Goal: Task Accomplishment & Management: Use online tool/utility

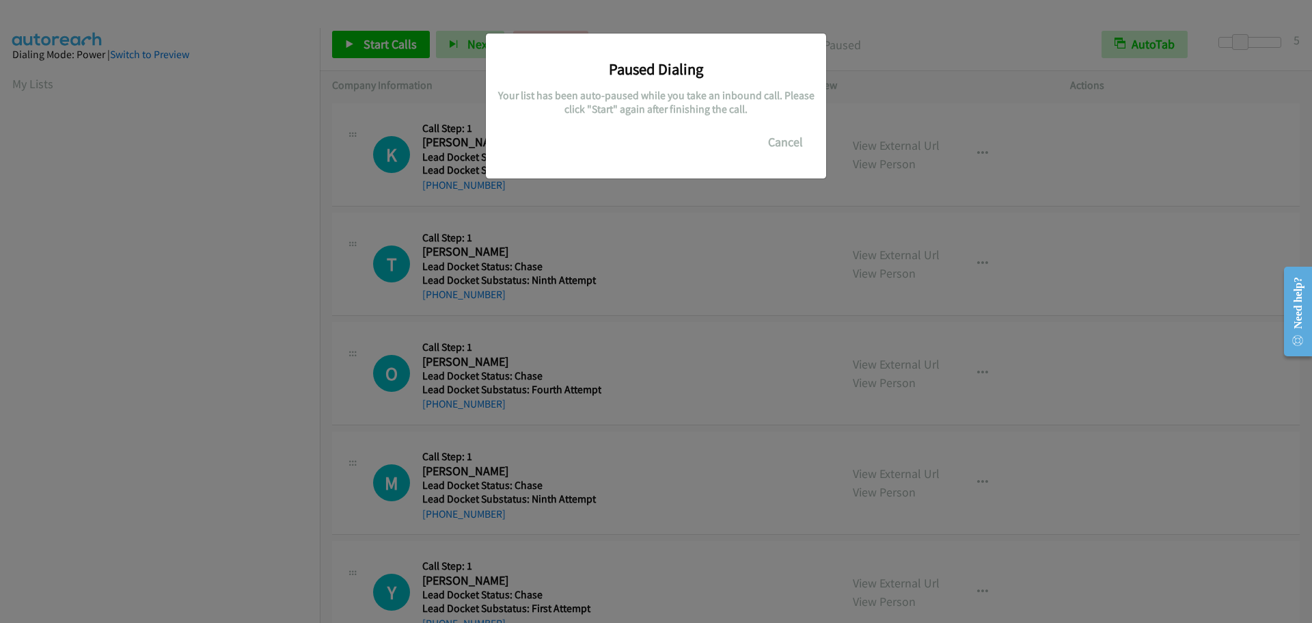
scroll to position [144, 0]
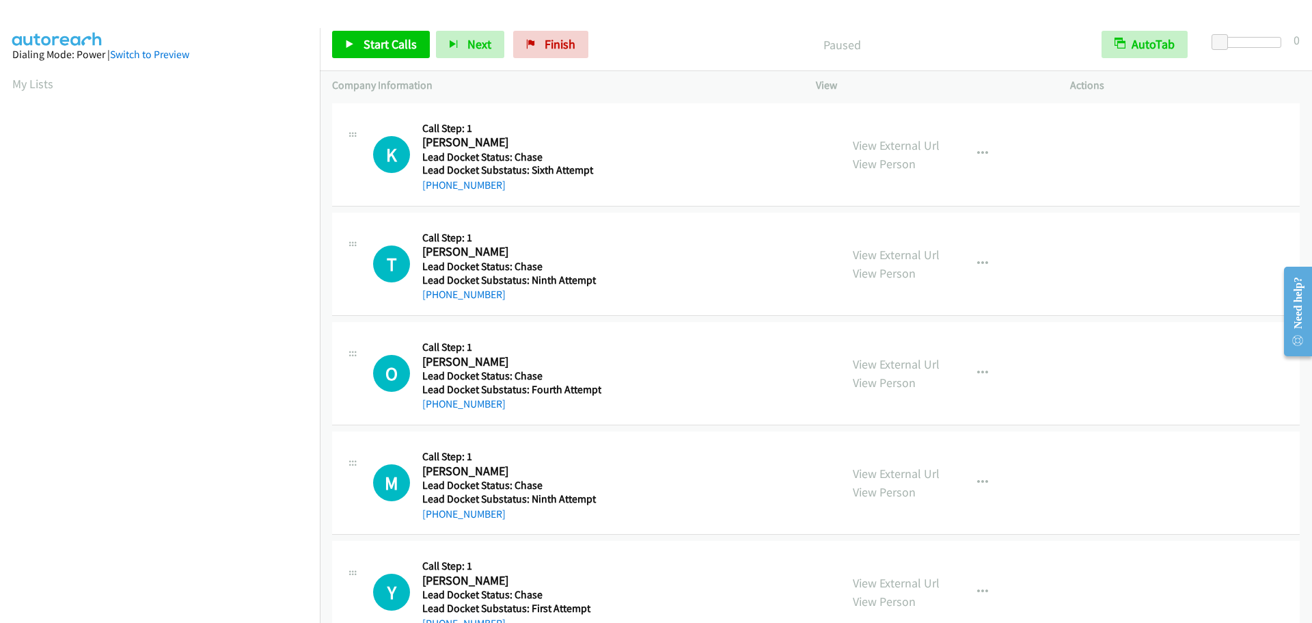
click at [8, 79] on aside "Dialing Mode: Power | Switch to Preview My Lists" at bounding box center [160, 406] width 320 height 757
click at [4, 79] on aside "Dialing Mode: Power | Switch to Preview My Lists" at bounding box center [160, 406] width 320 height 757
click at [36, 81] on link "My Lists" at bounding box center [32, 84] width 41 height 16
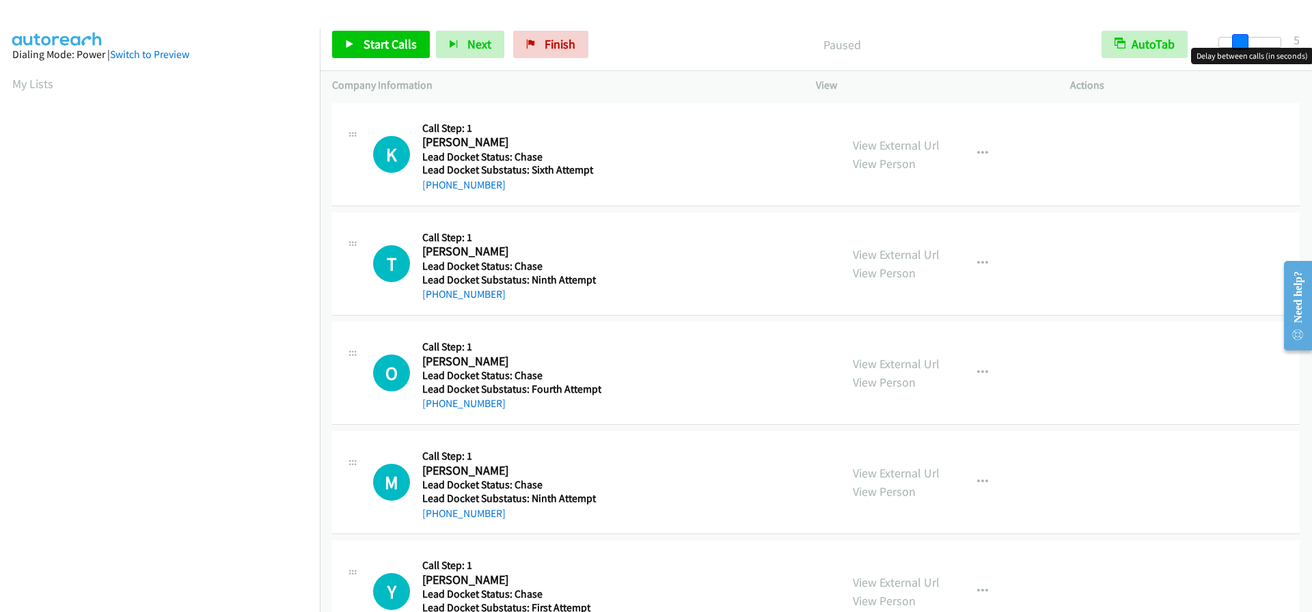
drag, startPoint x: 1223, startPoint y: 41, endPoint x: 1242, endPoint y: 40, distance: 19.8
click at [1242, 40] on span at bounding box center [1240, 42] width 16 height 16
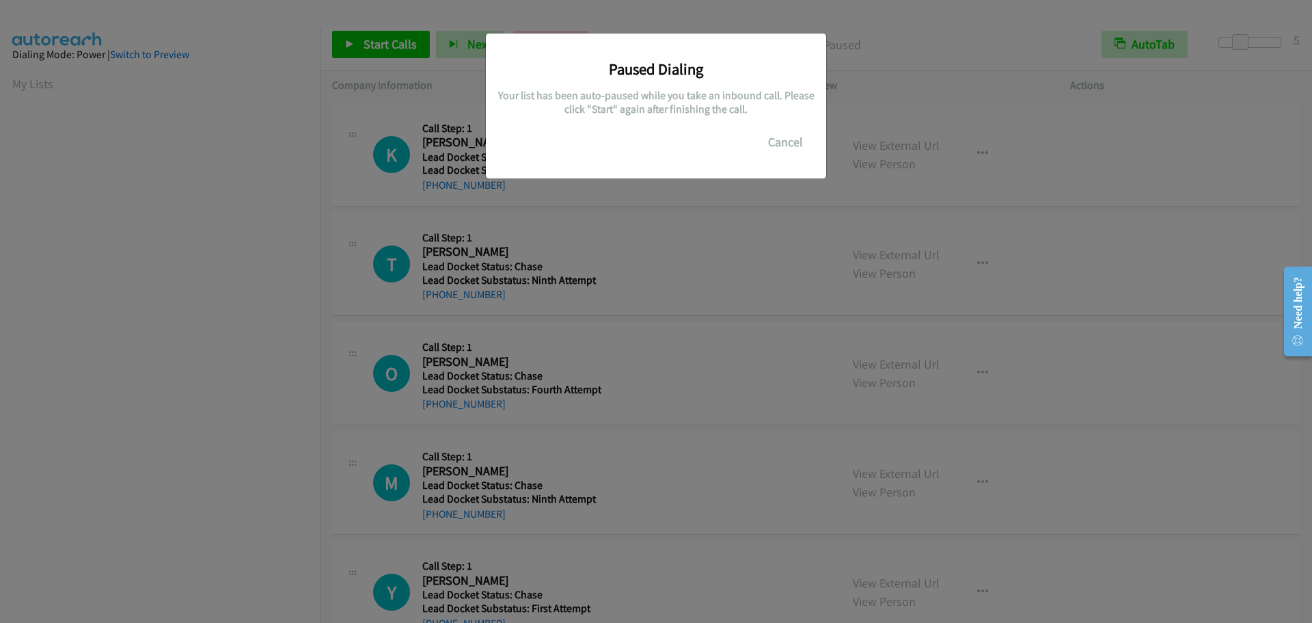
scroll to position [144, 0]
click at [777, 134] on button "Cancel" at bounding box center [785, 141] width 61 height 27
click at [778, 137] on button "Cancel" at bounding box center [785, 141] width 61 height 27
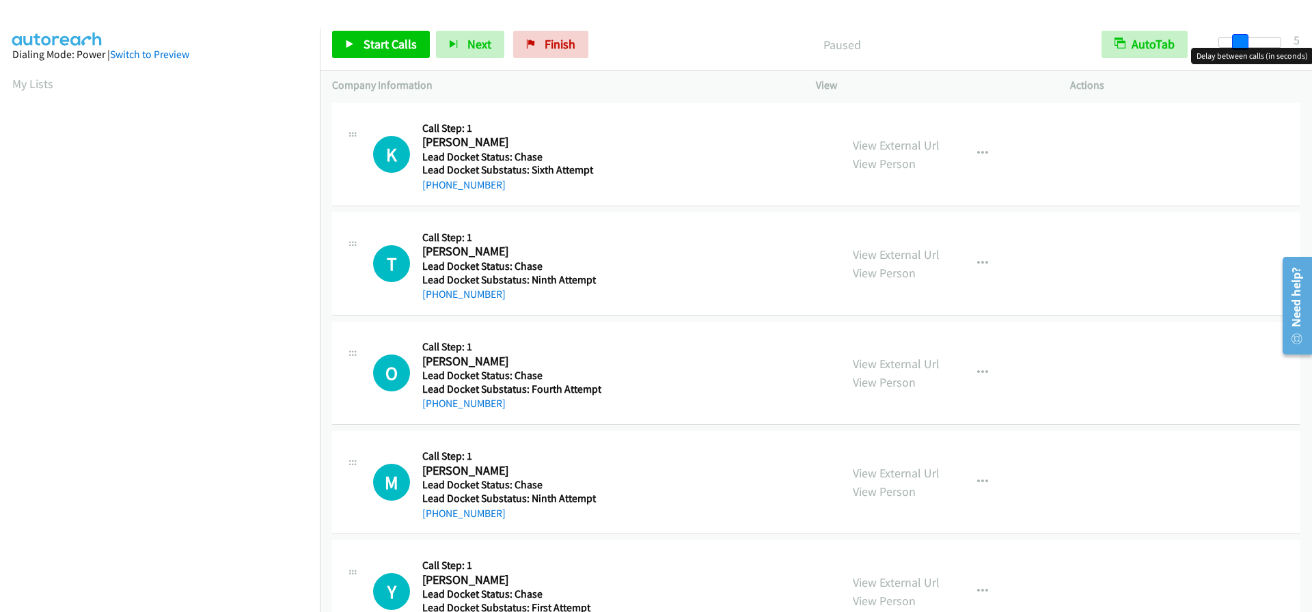
drag, startPoint x: 1218, startPoint y: 44, endPoint x: 1239, endPoint y: 45, distance: 21.2
click at [1239, 45] on span at bounding box center [1240, 42] width 16 height 16
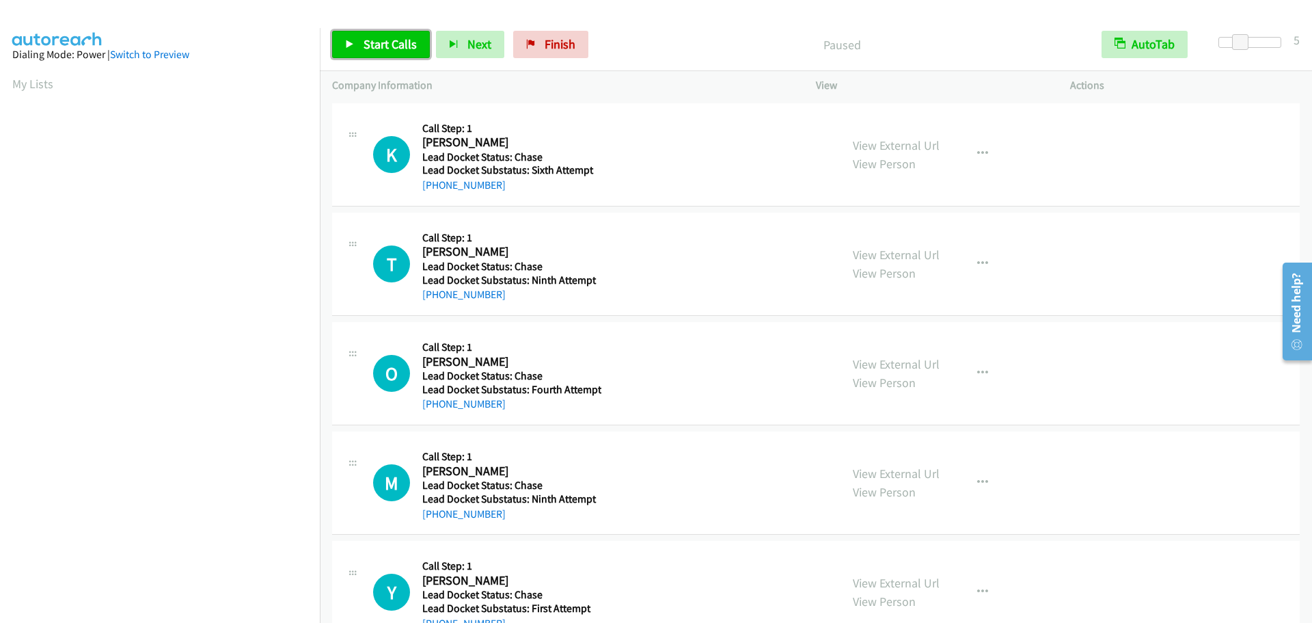
click at [394, 41] on span "Start Calls" at bounding box center [390, 44] width 53 height 16
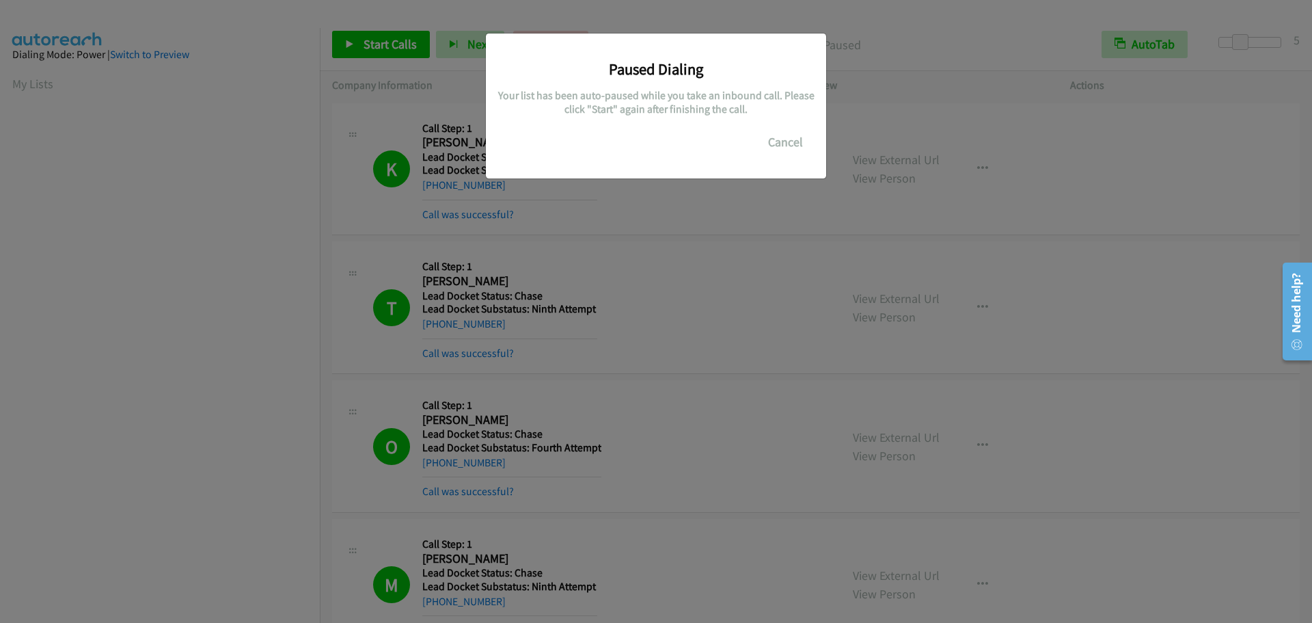
scroll to position [144, 0]
click at [780, 140] on button "Cancel" at bounding box center [785, 141] width 61 height 27
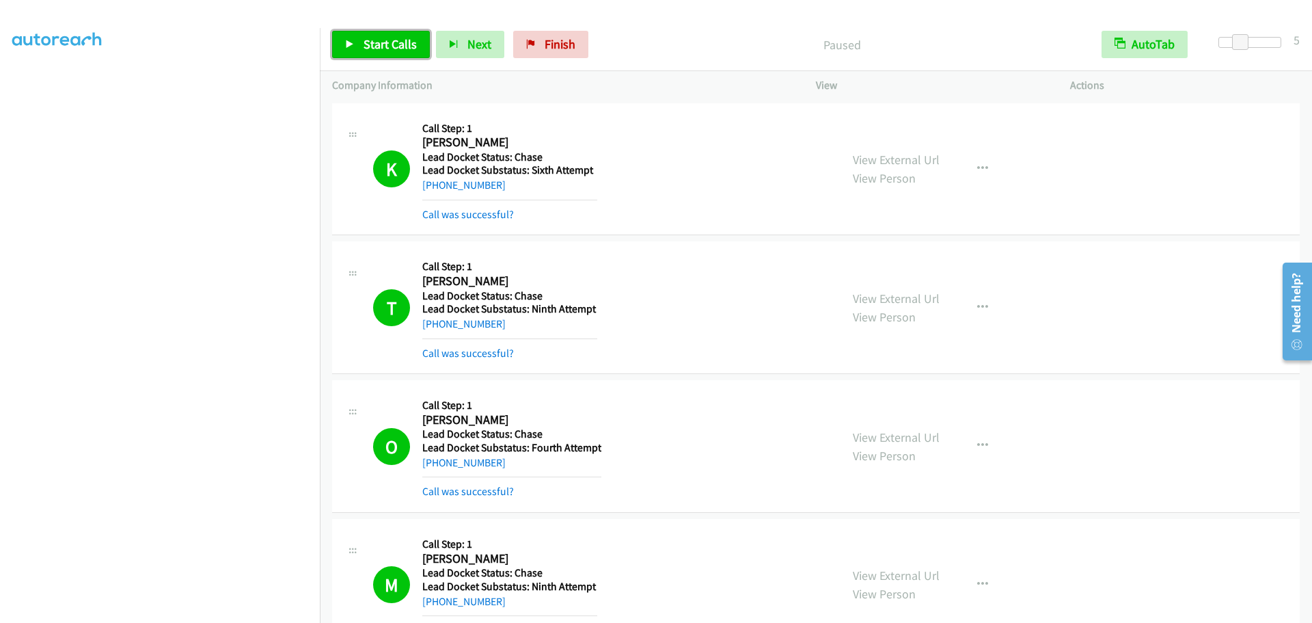
click at [396, 36] on span "Start Calls" at bounding box center [390, 44] width 53 height 16
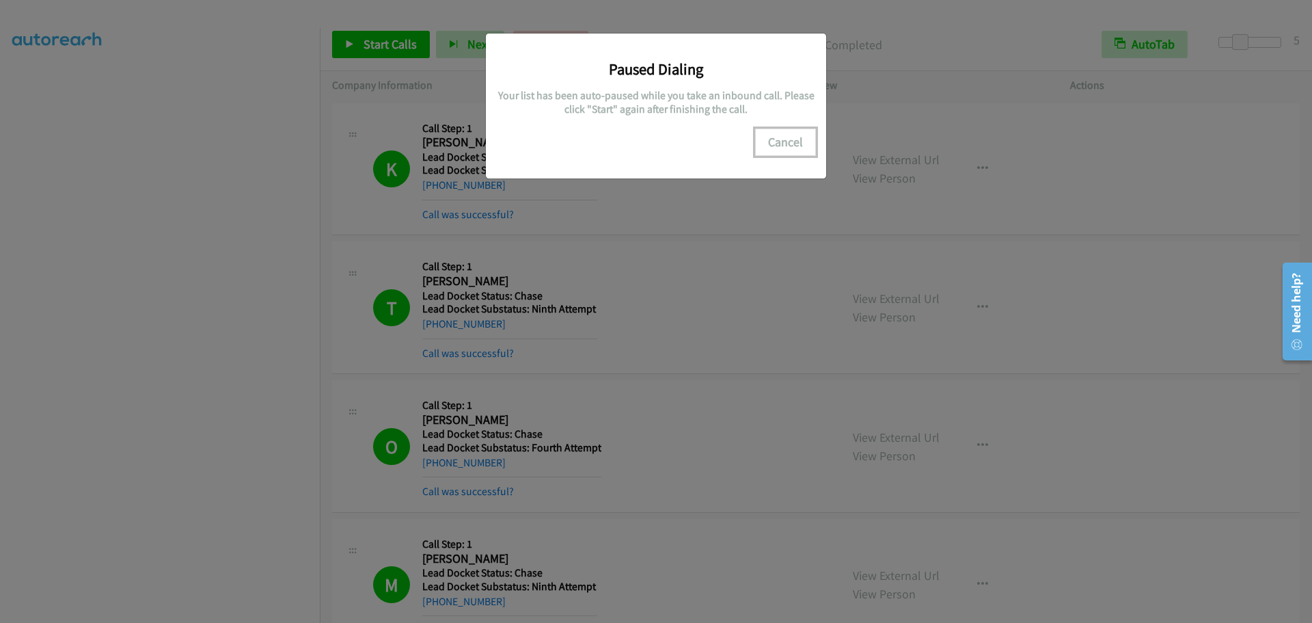
click at [794, 139] on button "Cancel" at bounding box center [785, 141] width 61 height 27
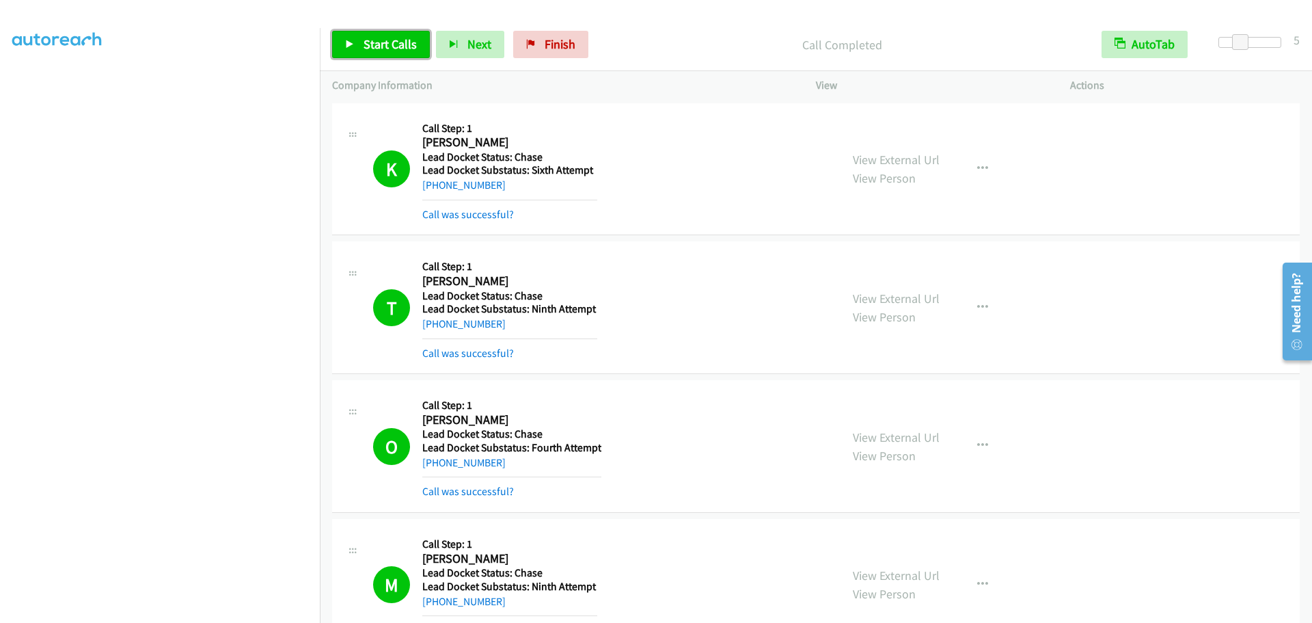
click at [391, 44] on span "Start Calls" at bounding box center [390, 44] width 53 height 16
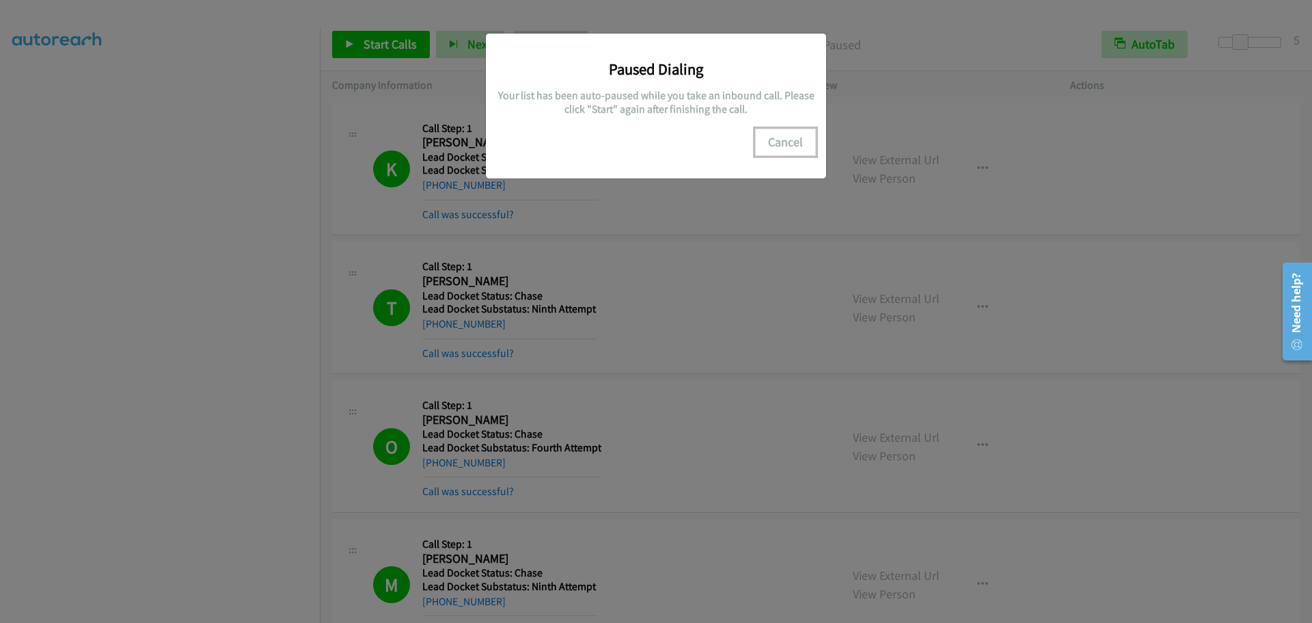
click at [778, 141] on button "Cancel" at bounding box center [785, 141] width 61 height 27
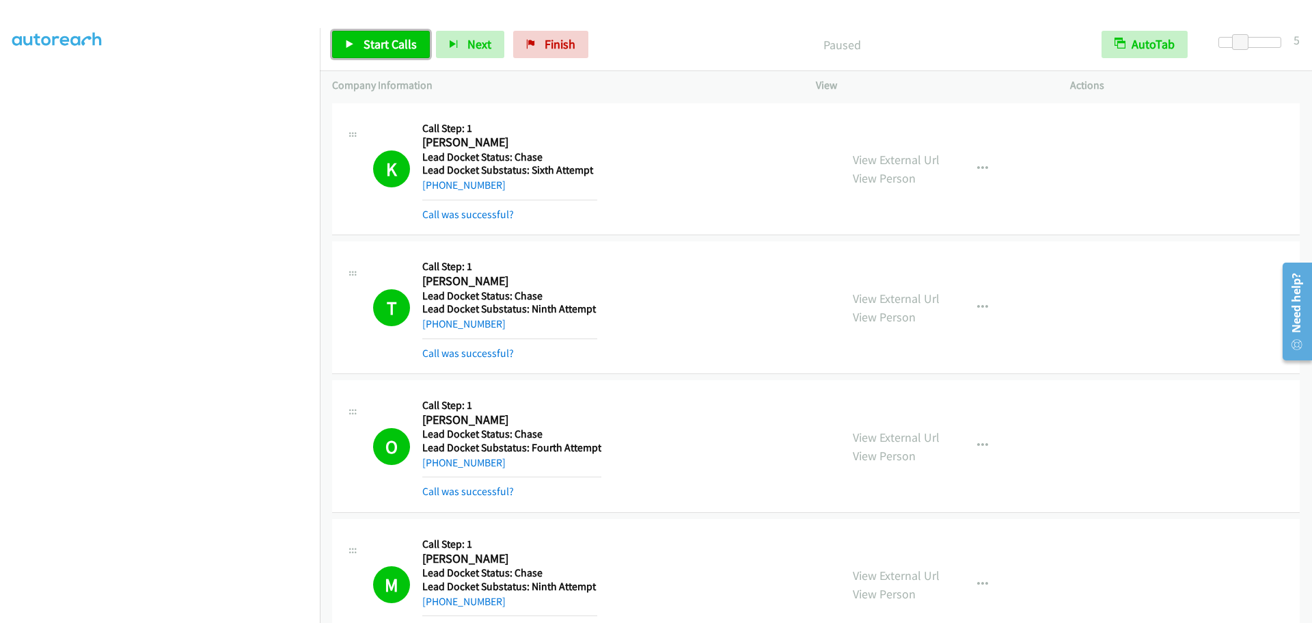
click at [392, 40] on span "Start Calls" at bounding box center [390, 44] width 53 height 16
